Goal: Information Seeking & Learning: Find specific page/section

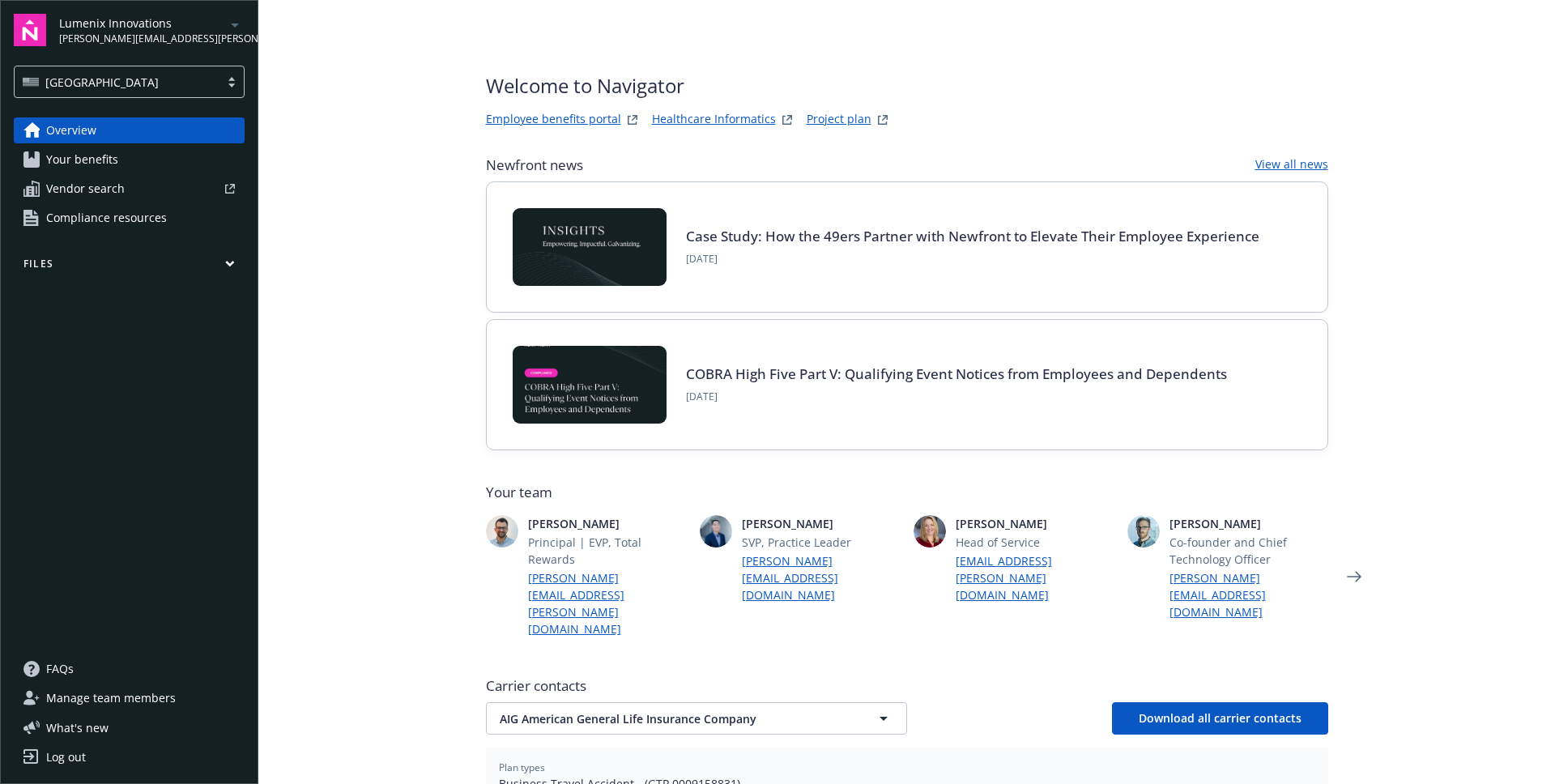
click at [140, 168] on link "Your benefits" at bounding box center [129, 159] width 231 height 26
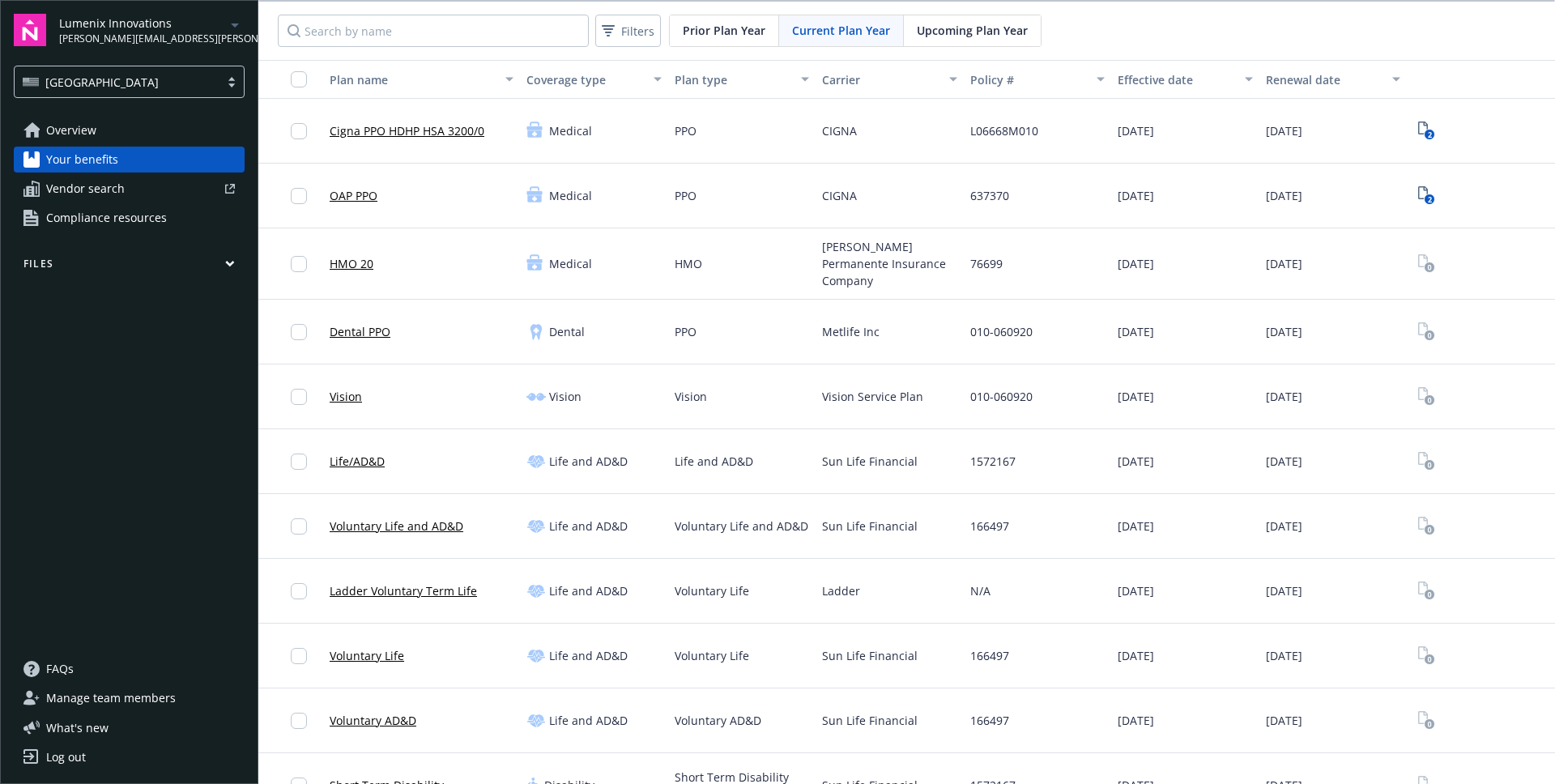
click at [137, 190] on div at bounding box center [182, 189] width 104 height 10
click at [88, 258] on button "Files" at bounding box center [129, 266] width 231 height 20
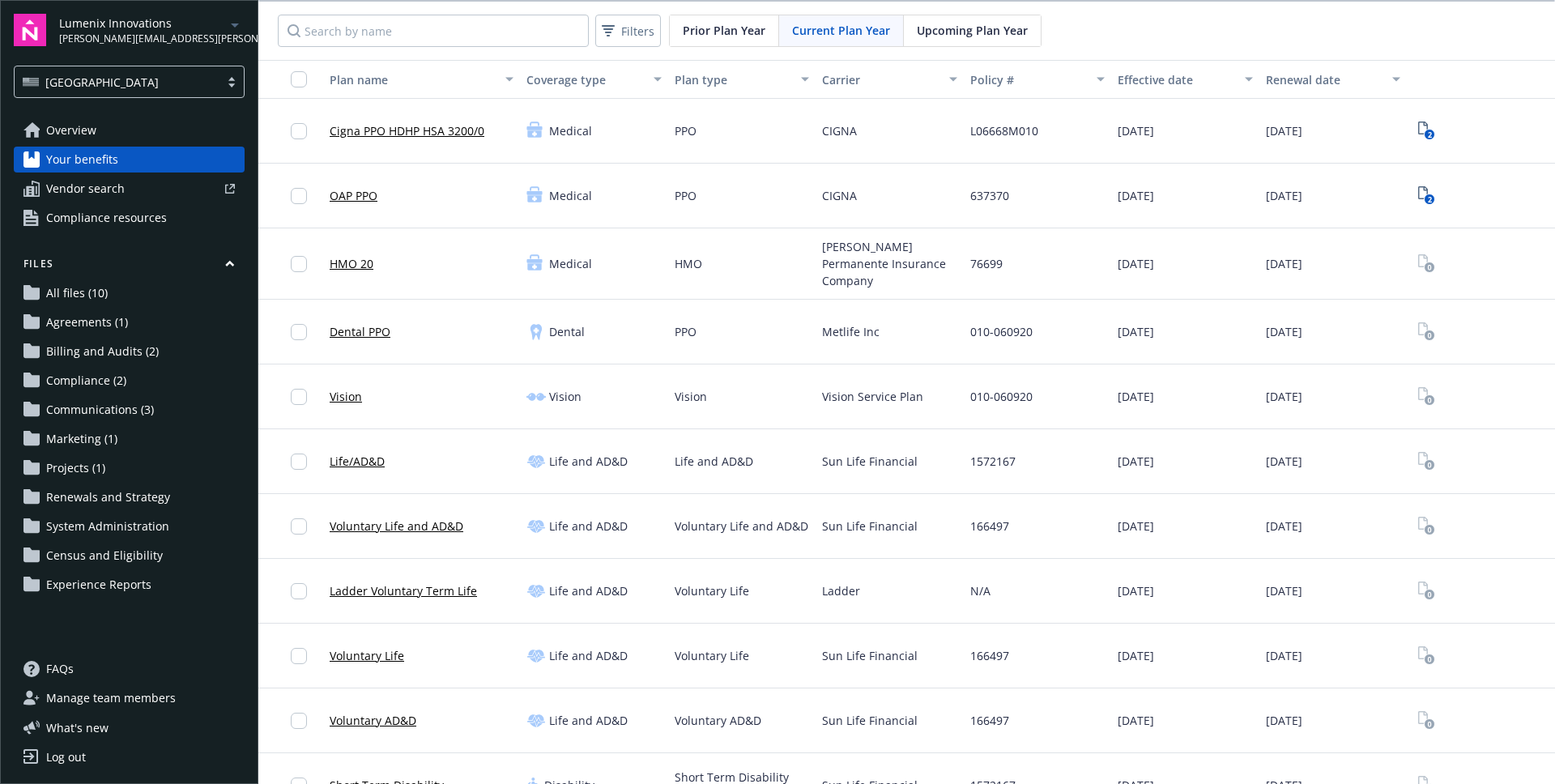
click at [86, 297] on span "All files (10)" at bounding box center [77, 293] width 61 height 26
